Goal: Check status: Check status

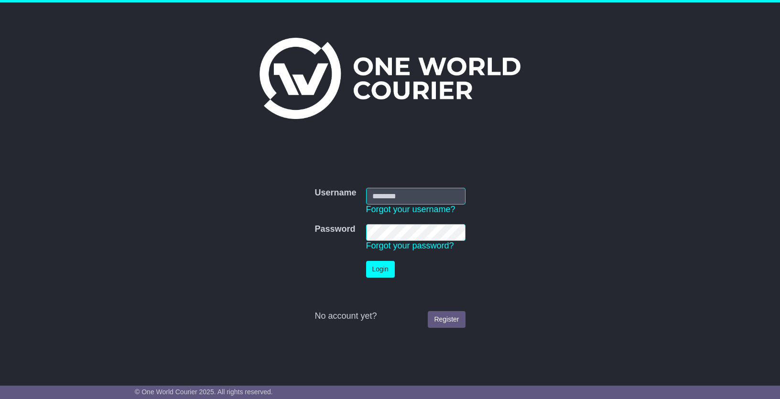
type input "**********"
click at [380, 269] on button "Login" at bounding box center [380, 269] width 29 height 17
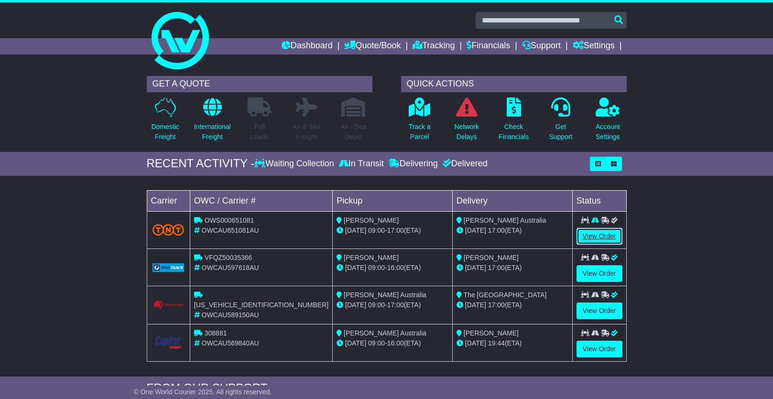
click at [603, 229] on link "View Order" at bounding box center [599, 236] width 46 height 17
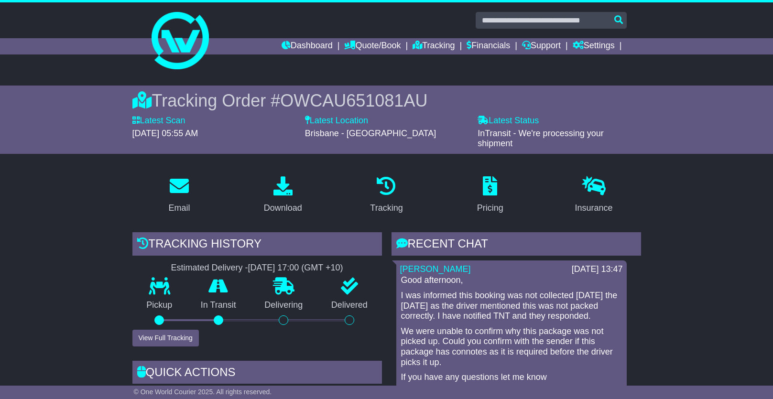
scroll to position [48, 0]
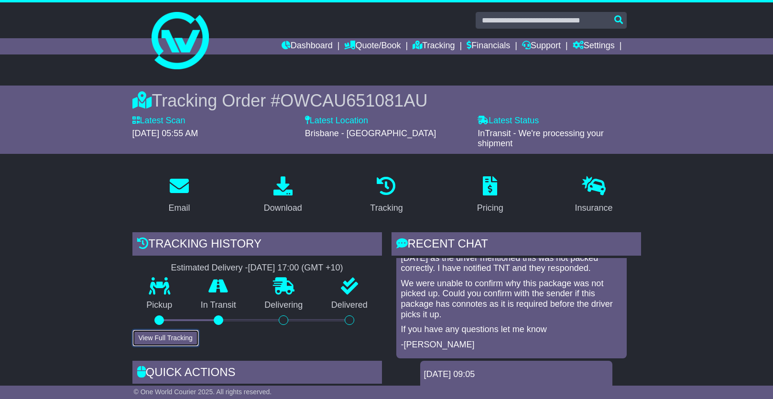
click at [177, 336] on button "View Full Tracking" at bounding box center [165, 338] width 66 height 17
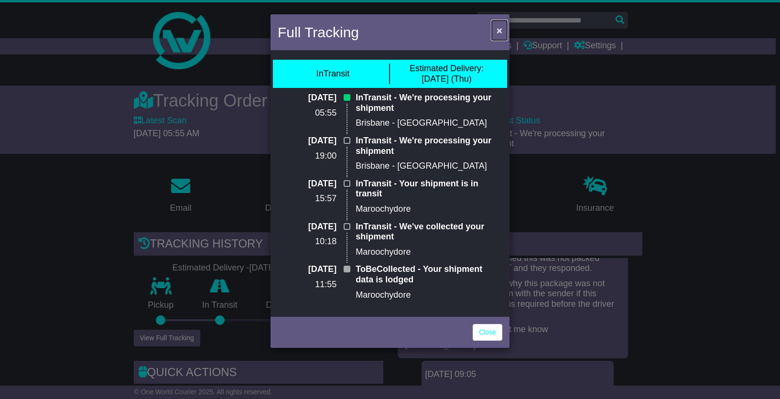
click at [498, 32] on span "×" at bounding box center [500, 30] width 6 height 11
